Goal: Find specific page/section: Find specific page/section

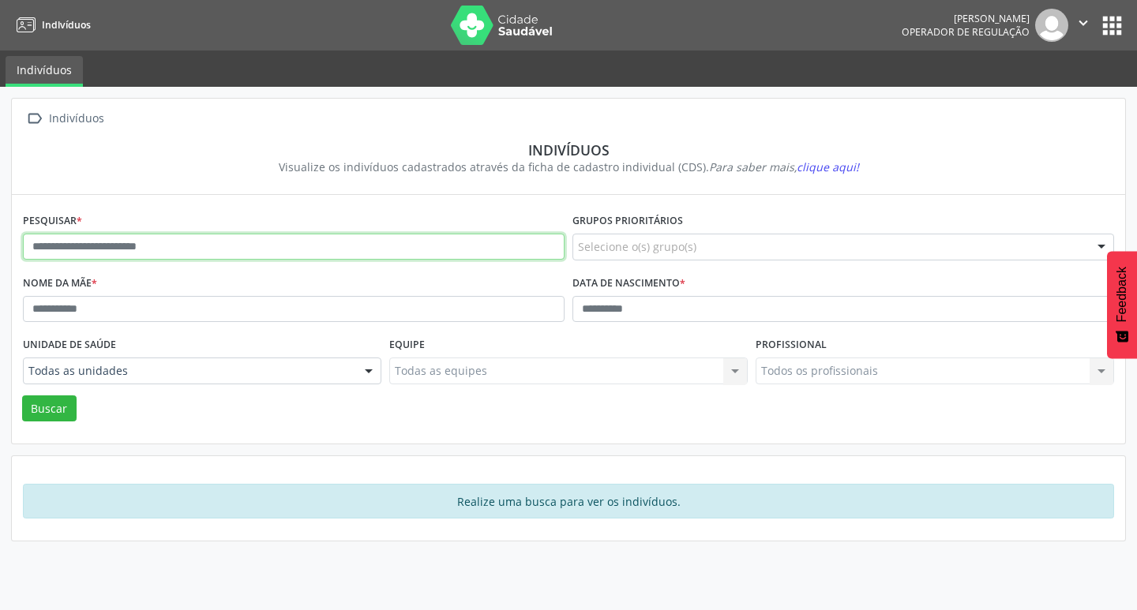
click at [251, 243] on input "text" at bounding box center [294, 247] width 542 height 27
click at [22, 396] on button "Buscar" at bounding box center [49, 409] width 54 height 27
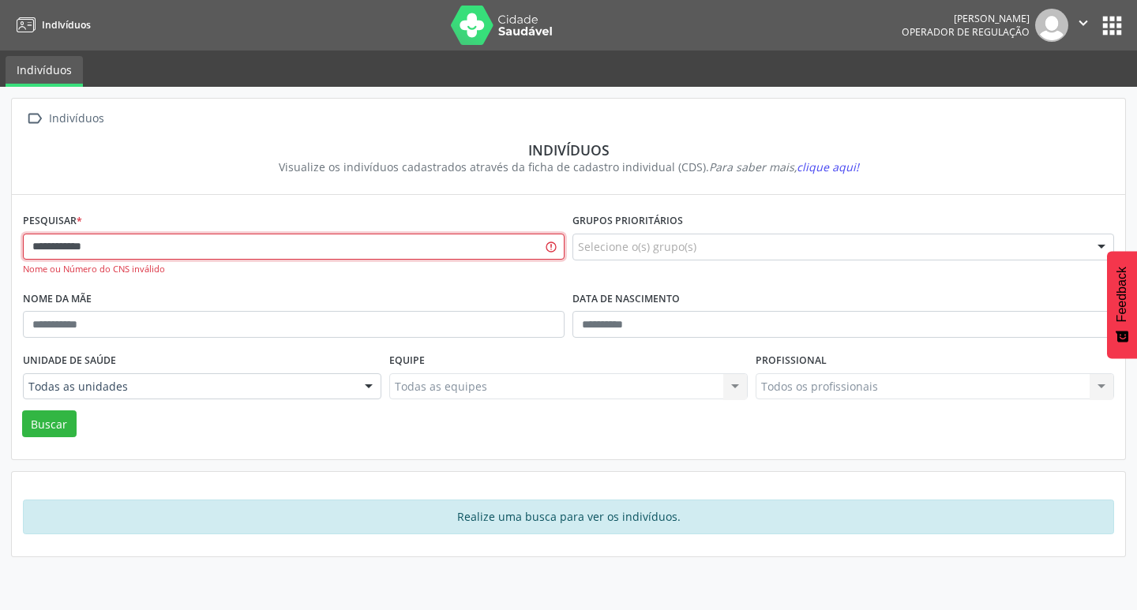
type input "**********"
click at [22, 411] on button "Buscar" at bounding box center [49, 424] width 54 height 27
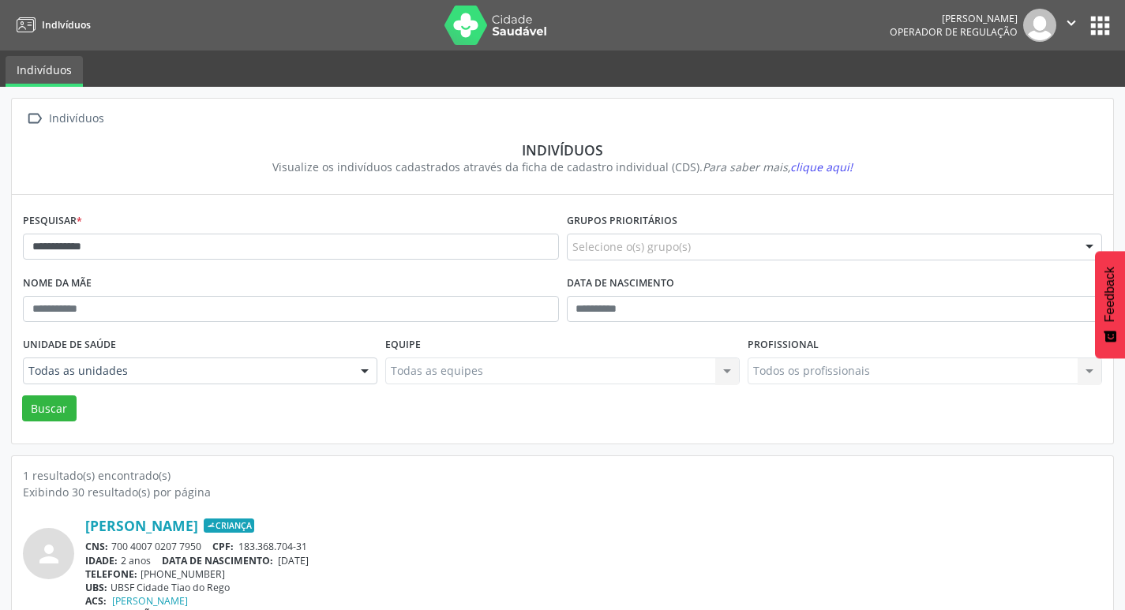
scroll to position [34, 0]
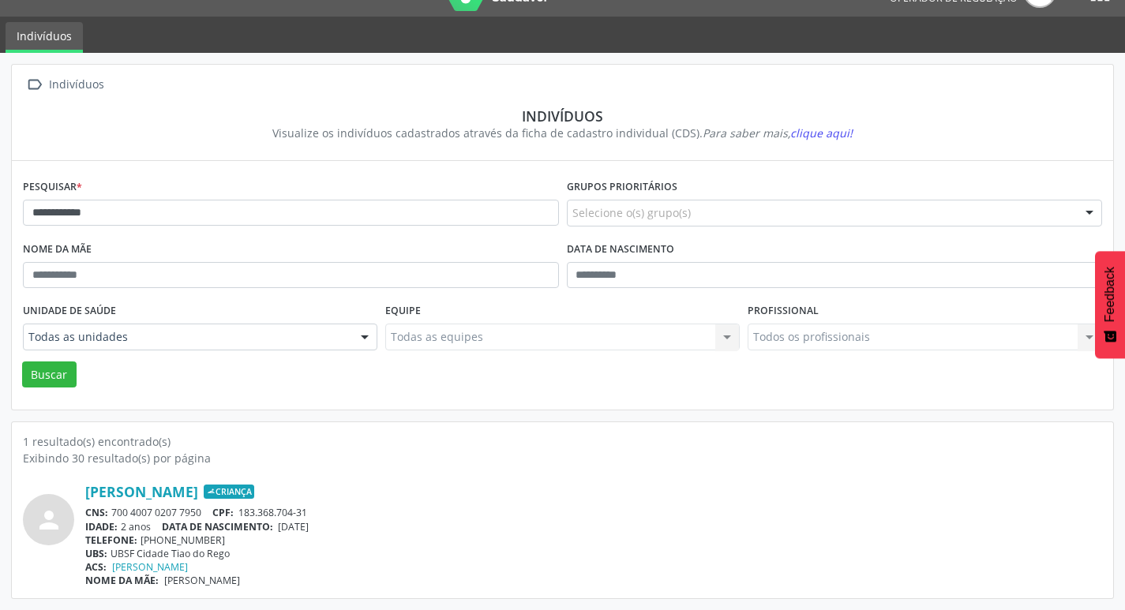
click at [133, 509] on div "CNS: 700 4007 0207 7950 CPF: 183.368.704-31" at bounding box center [593, 512] width 1017 height 13
click at [278, 453] on div "Exibindo 30 resultado(s) por página" at bounding box center [563, 458] width 1080 height 17
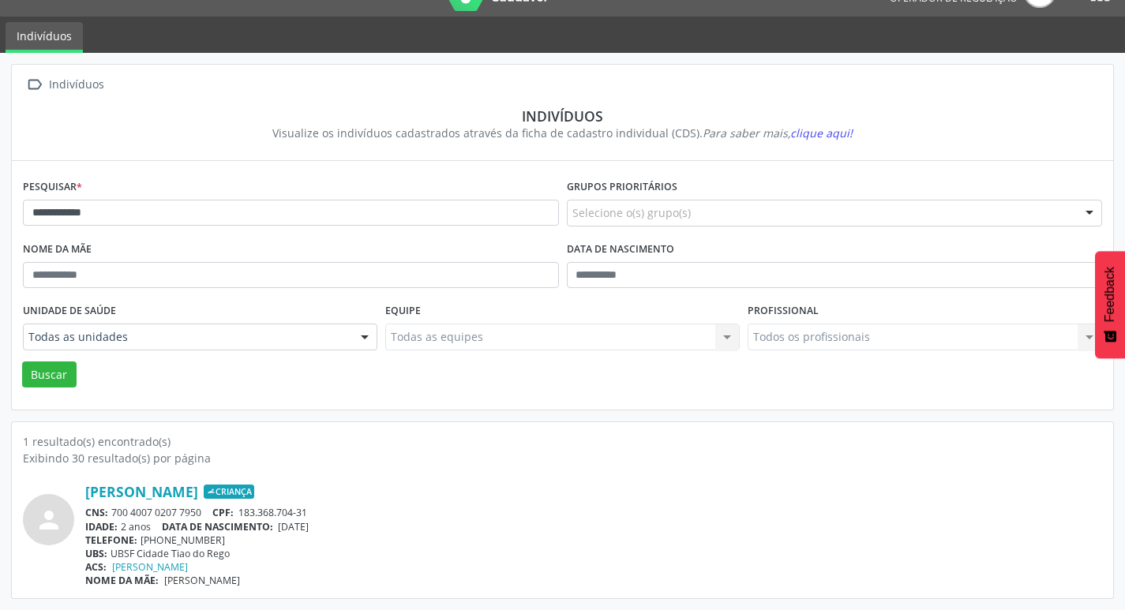
drag, startPoint x: 114, startPoint y: 510, endPoint x: 203, endPoint y: 511, distance: 89.2
click at [203, 511] on div "CNS: 700 4007 0207 7950 CPF: 183.368.704-31" at bounding box center [593, 512] width 1017 height 13
copy div "700 4007 0207 7950"
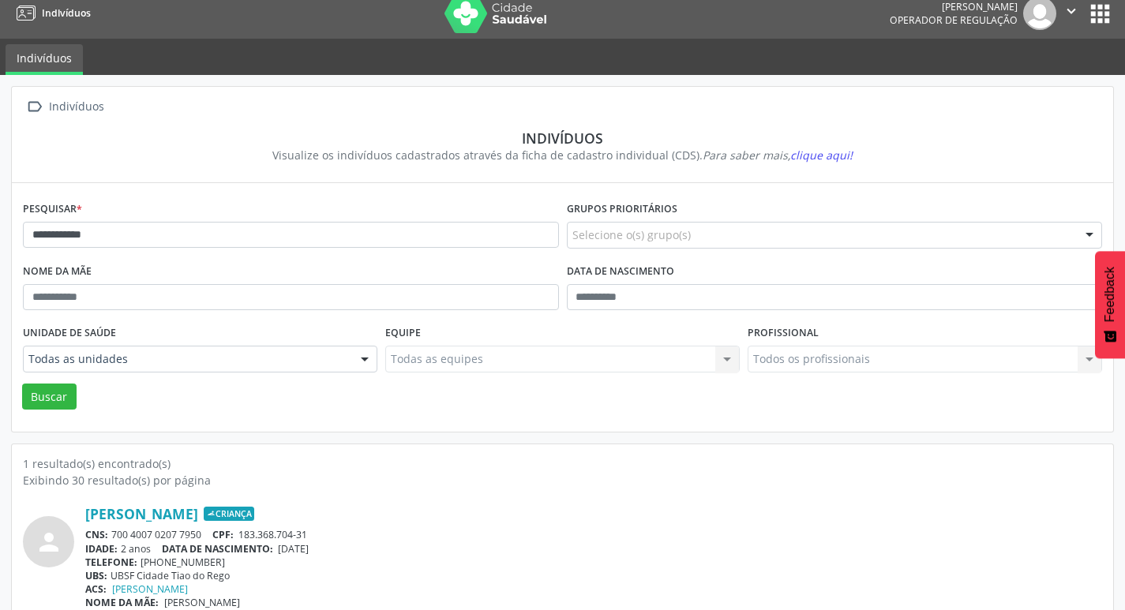
scroll to position [0, 0]
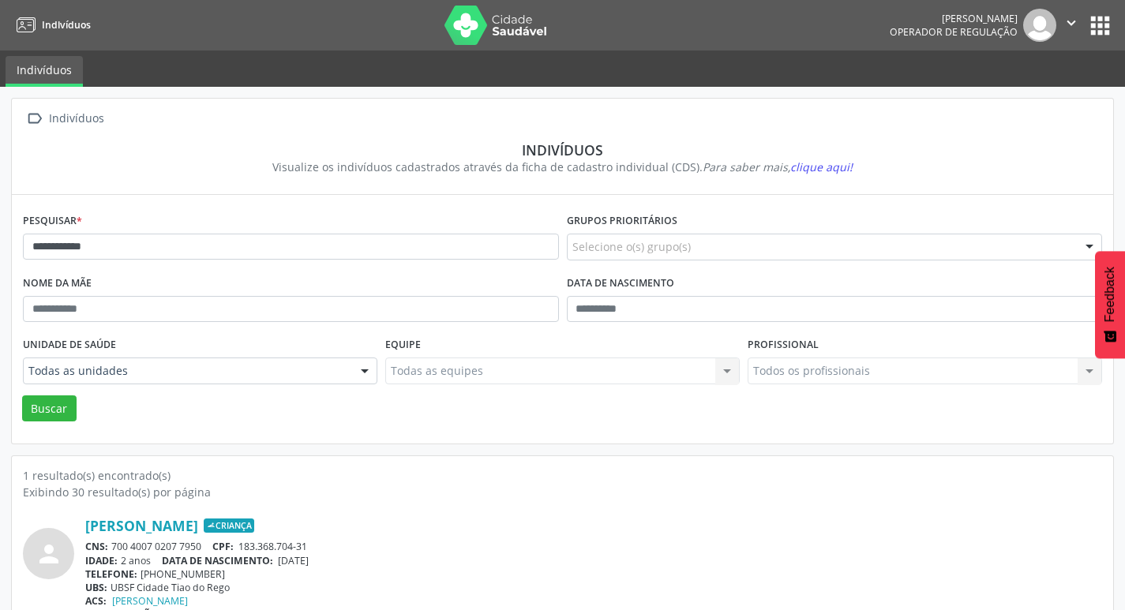
click at [1102, 35] on button "apps" at bounding box center [1101, 26] width 28 height 28
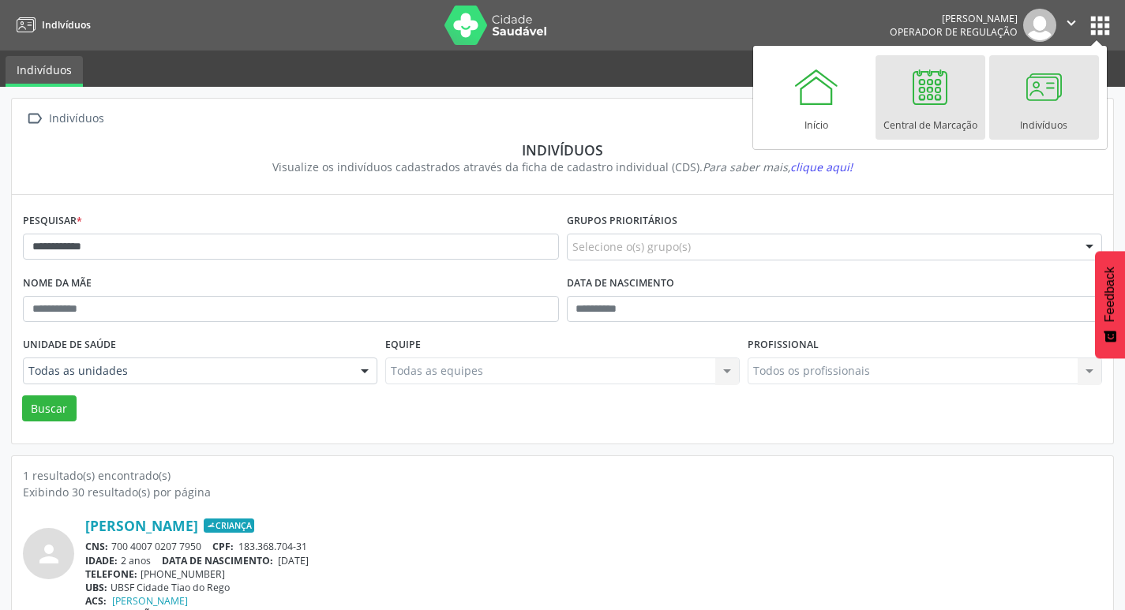
click at [967, 73] on link "Central de Marcação" at bounding box center [931, 97] width 110 height 84
